Goal: Find specific page/section: Find specific page/section

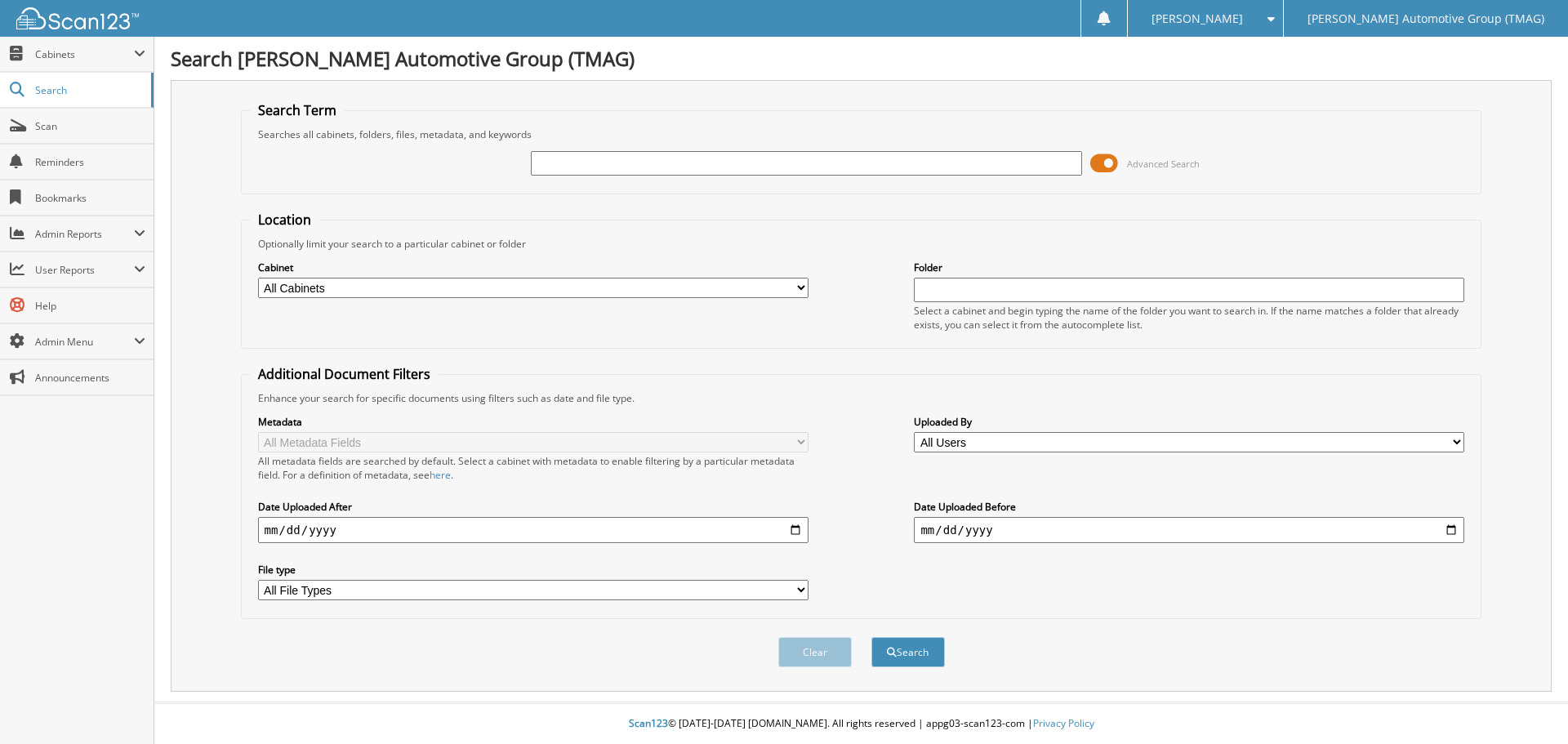
click at [545, 159] on input "text" at bounding box center [806, 163] width 550 height 25
click at [546, 160] on input "text" at bounding box center [806, 163] width 550 height 25
type input "h25733"
click at [871, 637] on button "Search" at bounding box center [908, 652] width 73 height 31
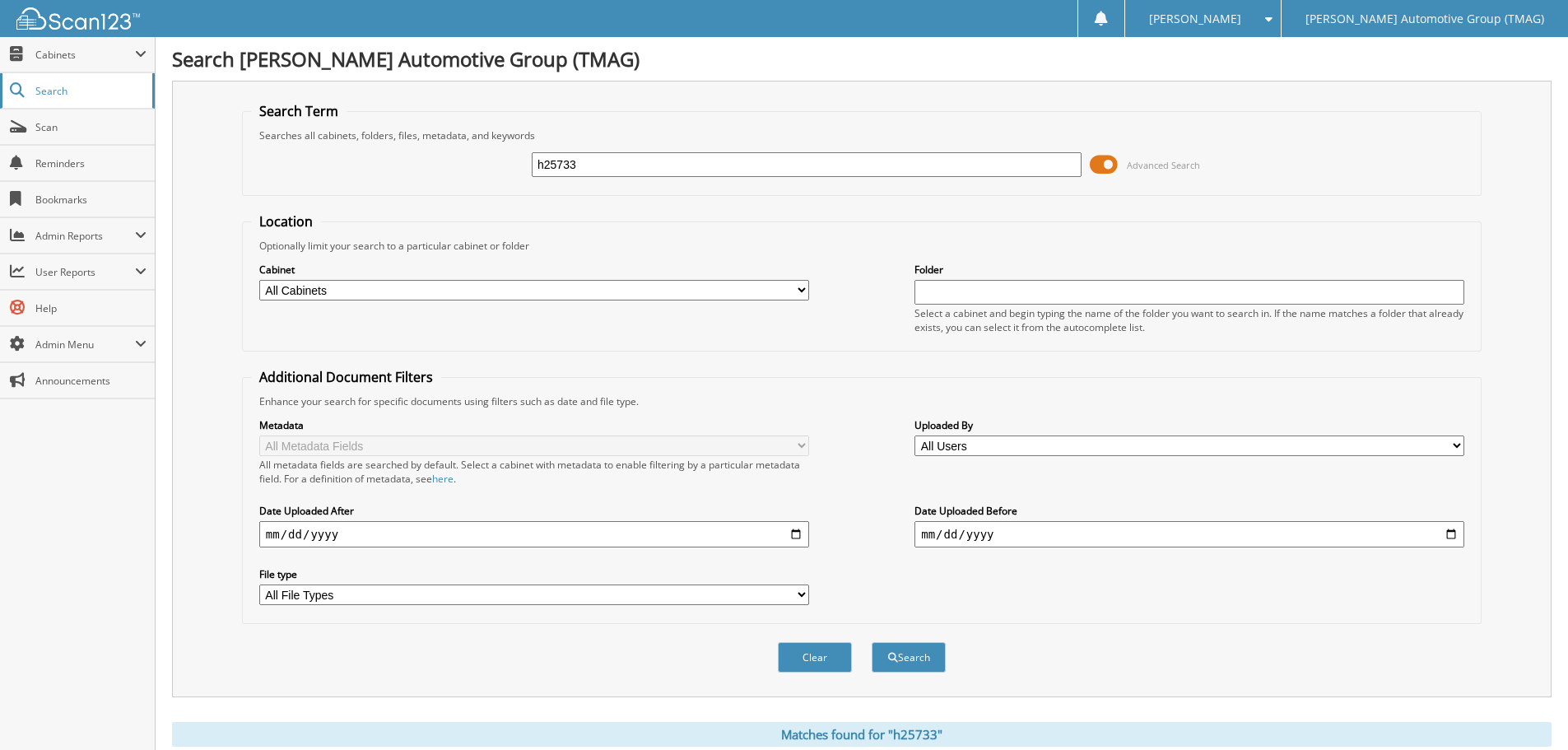
click at [57, 88] on span "Search" at bounding box center [89, 91] width 109 height 14
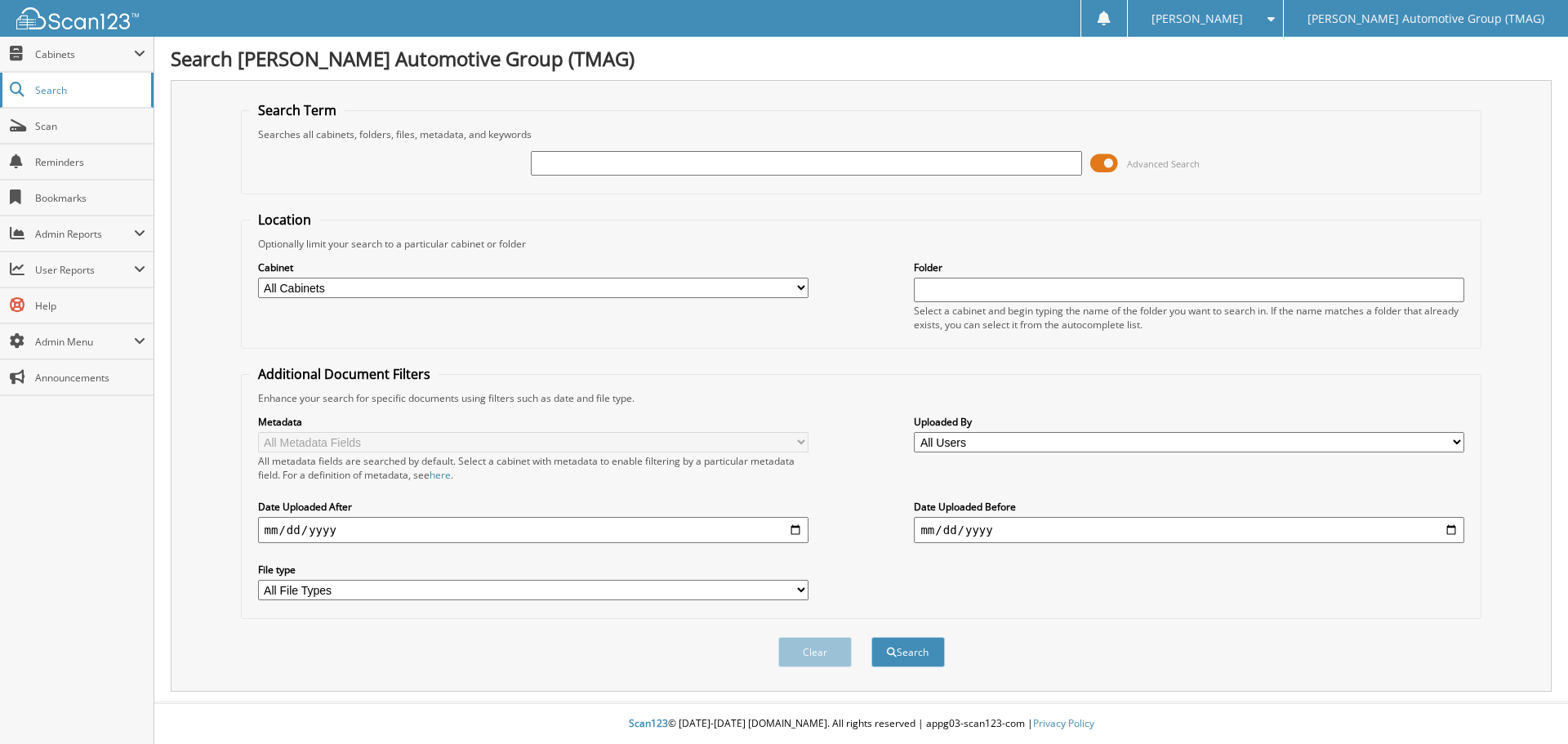
click at [49, 88] on span "Search" at bounding box center [88, 90] width 108 height 14
click at [576, 162] on input "text" at bounding box center [806, 163] width 550 height 25
click at [139, 54] on span at bounding box center [139, 54] width 11 height 13
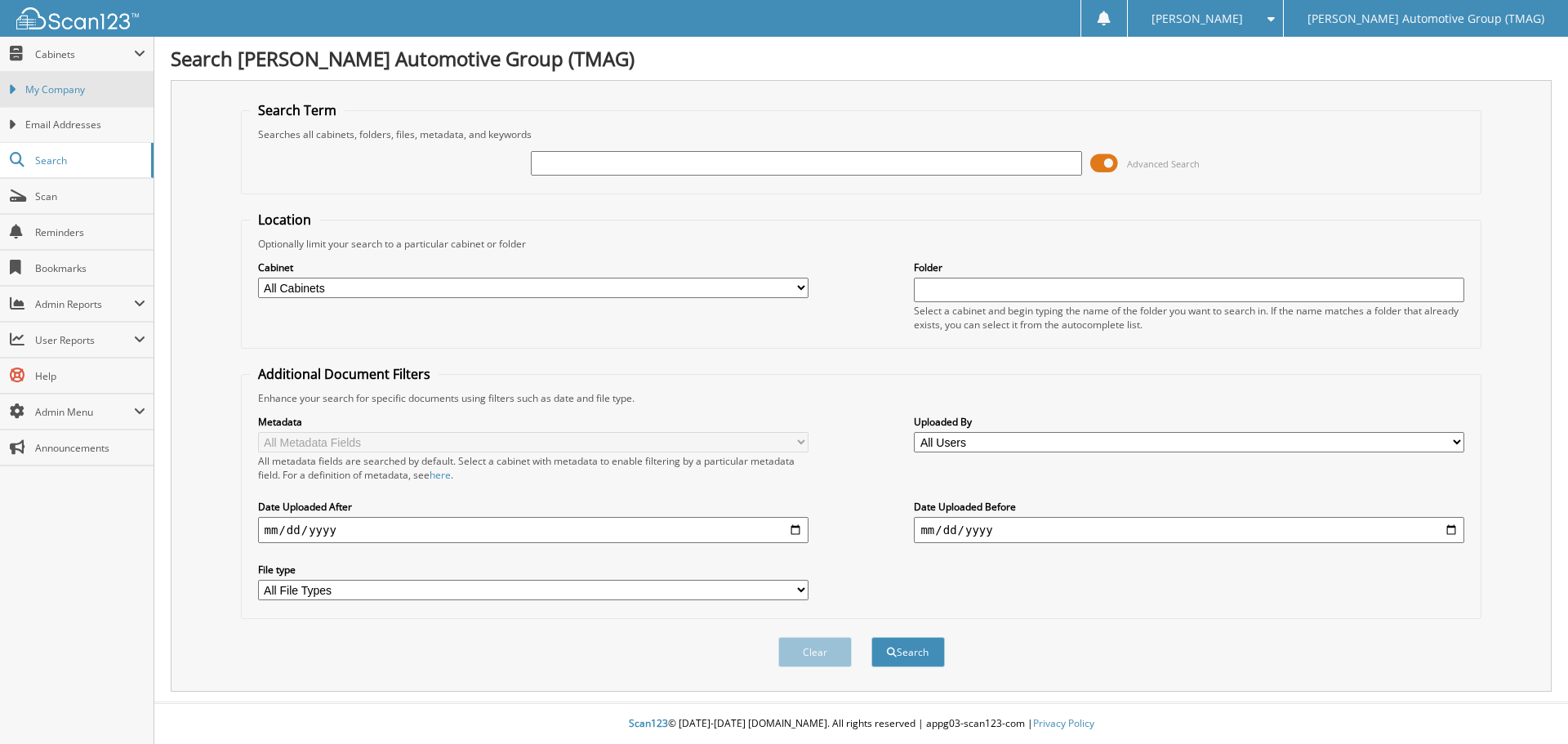
click at [23, 85] on link "My Company" at bounding box center [77, 88] width 153 height 35
